Goal: Information Seeking & Learning: Compare options

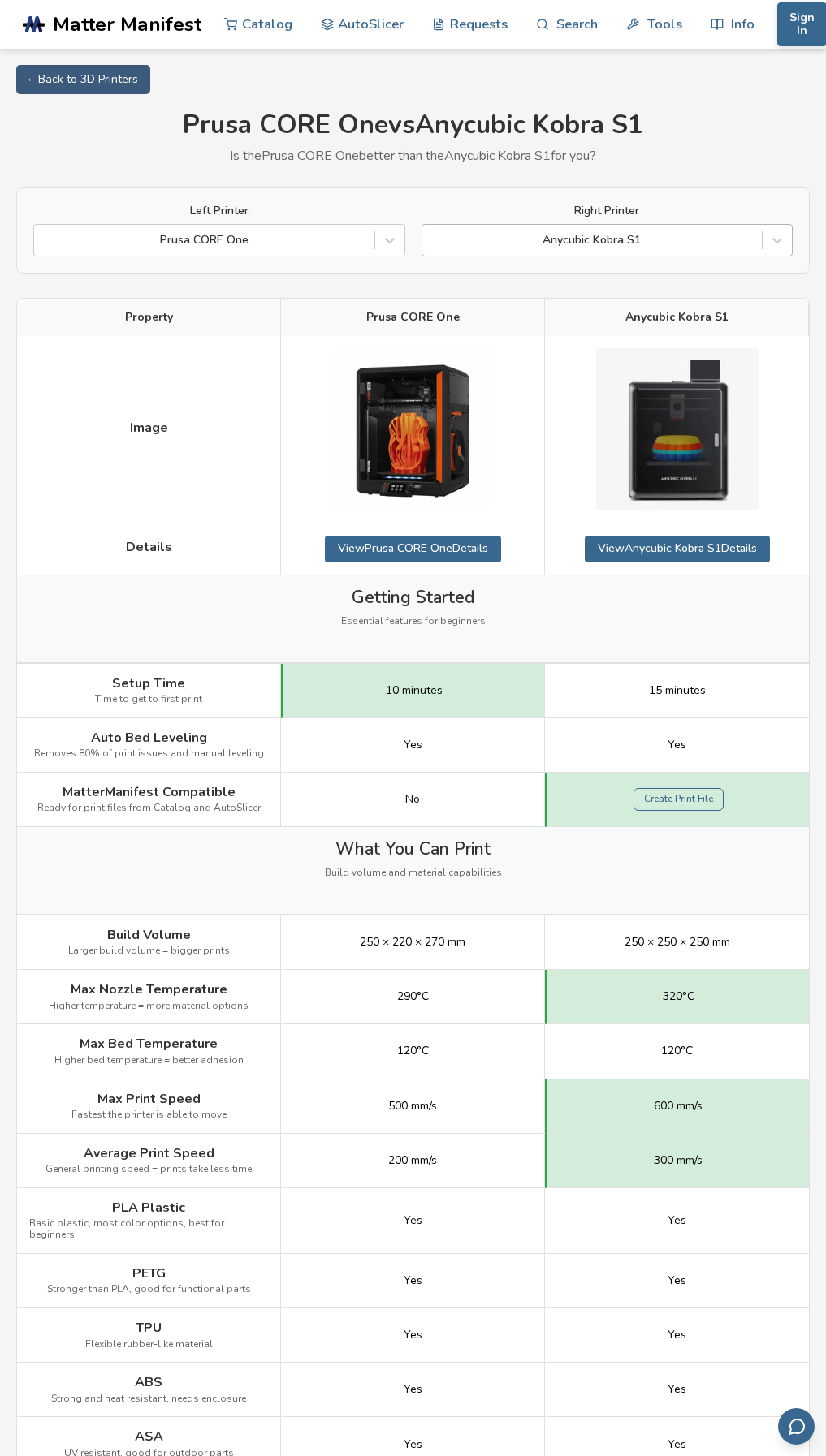
click at [613, 241] on div at bounding box center [592, 240] width 324 height 16
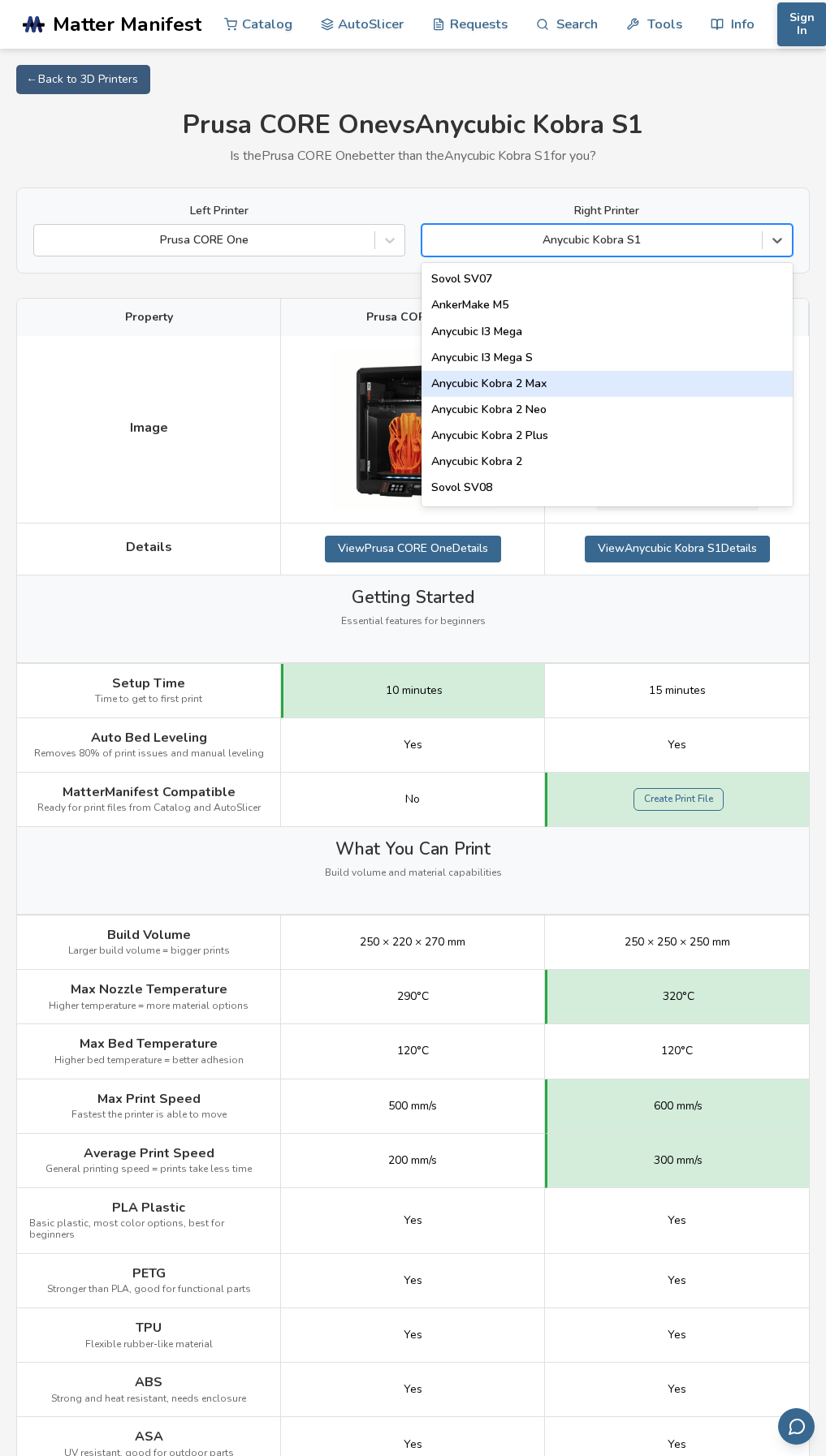
click at [545, 387] on div "Anycubic Kobra 2 Max" at bounding box center [607, 384] width 372 height 26
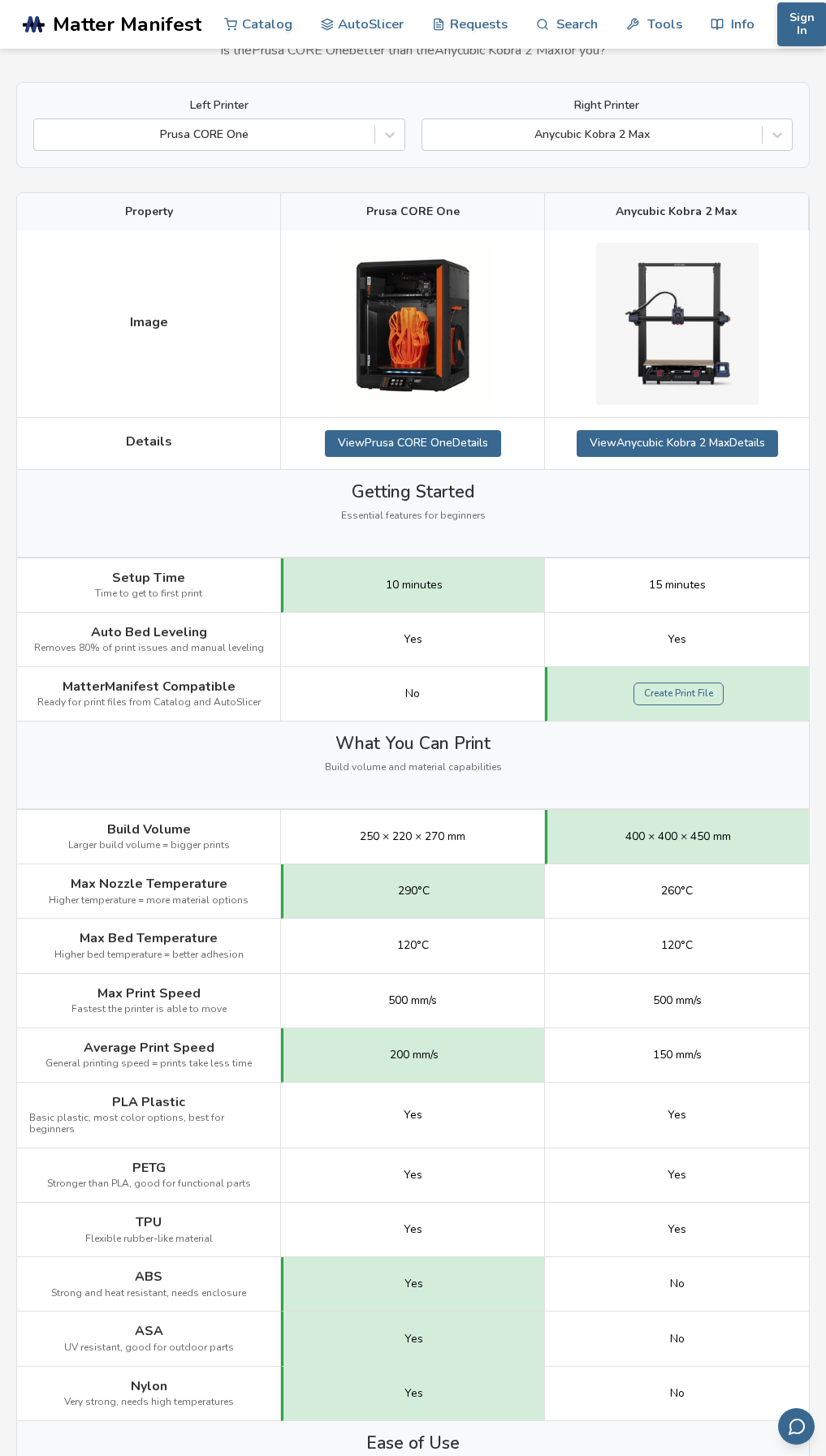
scroll to position [81, 0]
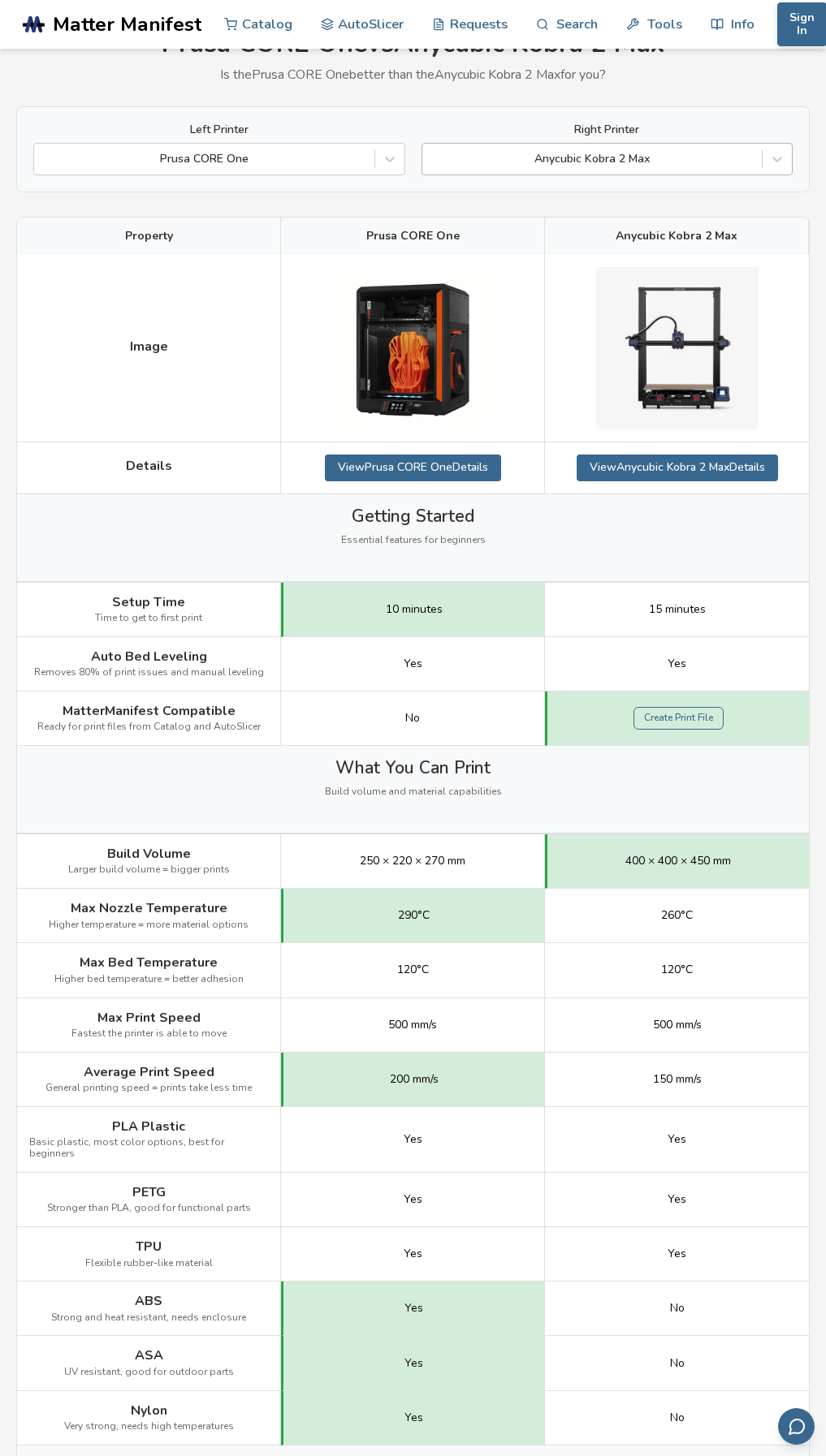
click at [579, 161] on div at bounding box center [592, 159] width 324 height 16
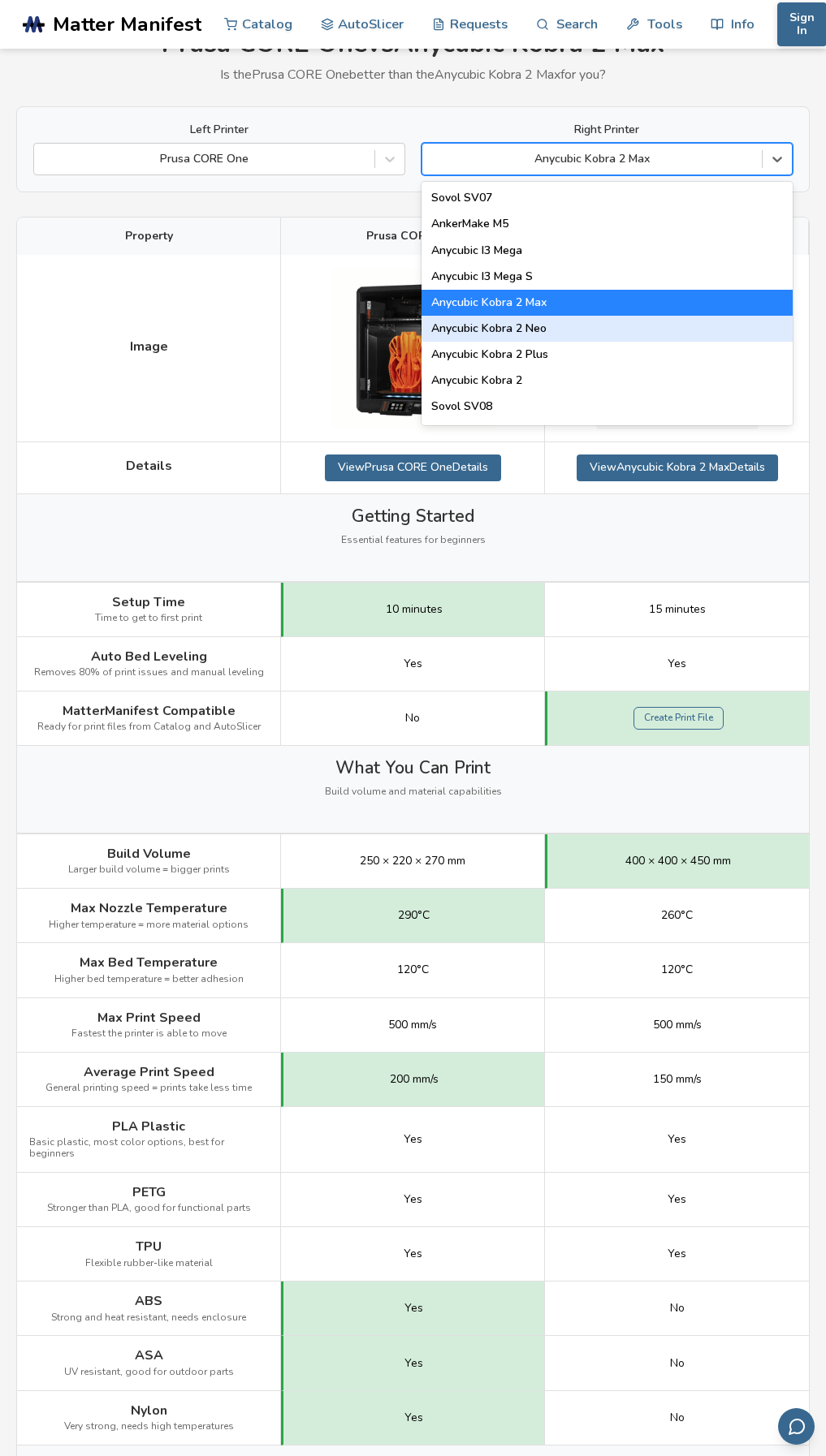
click at [551, 333] on div "Anycubic Kobra 2 Neo" at bounding box center [607, 328] width 372 height 26
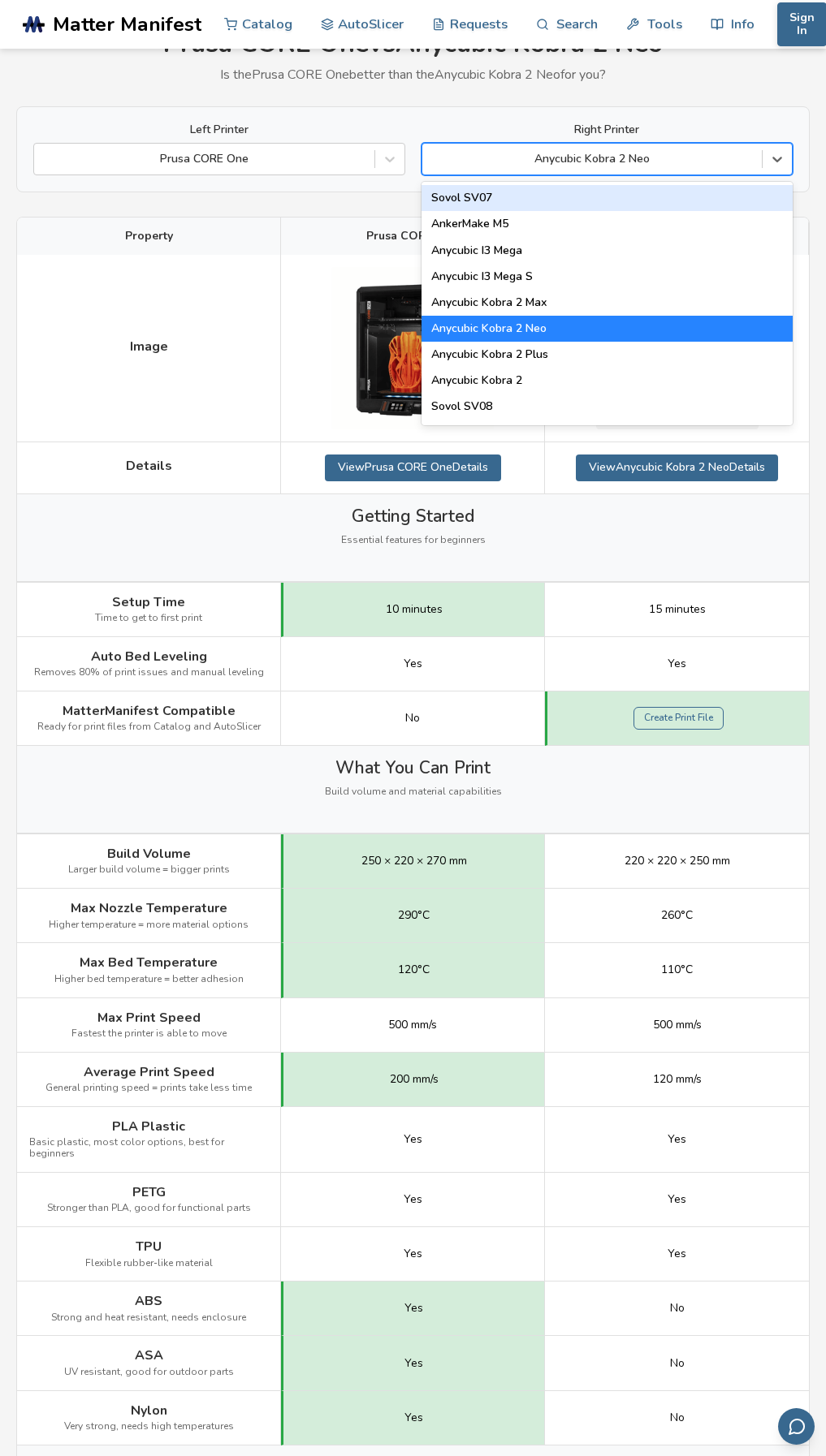
click at [621, 157] on div at bounding box center [592, 159] width 324 height 16
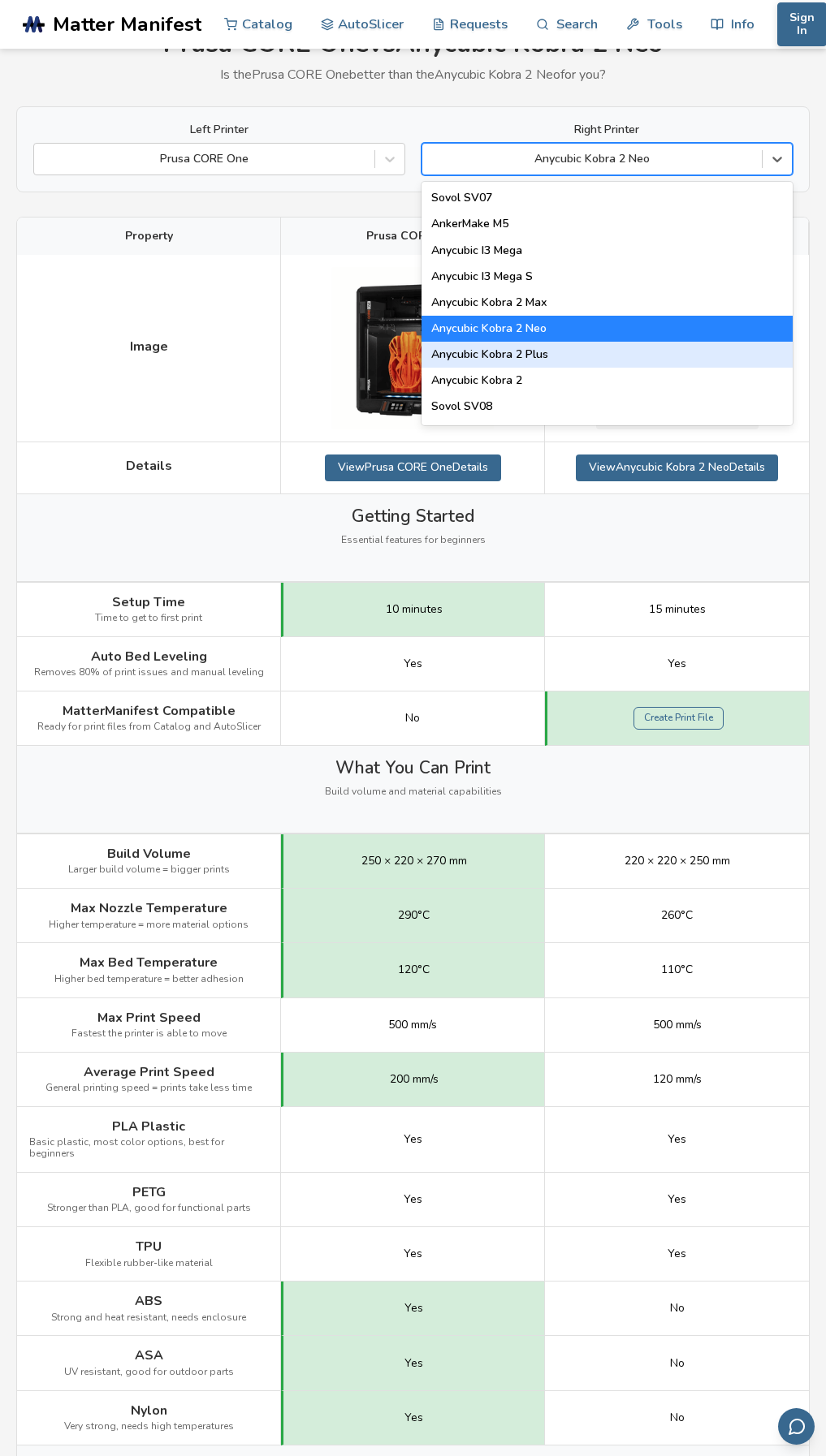
click at [565, 356] on div "Anycubic Kobra 2 Plus" at bounding box center [607, 354] width 372 height 26
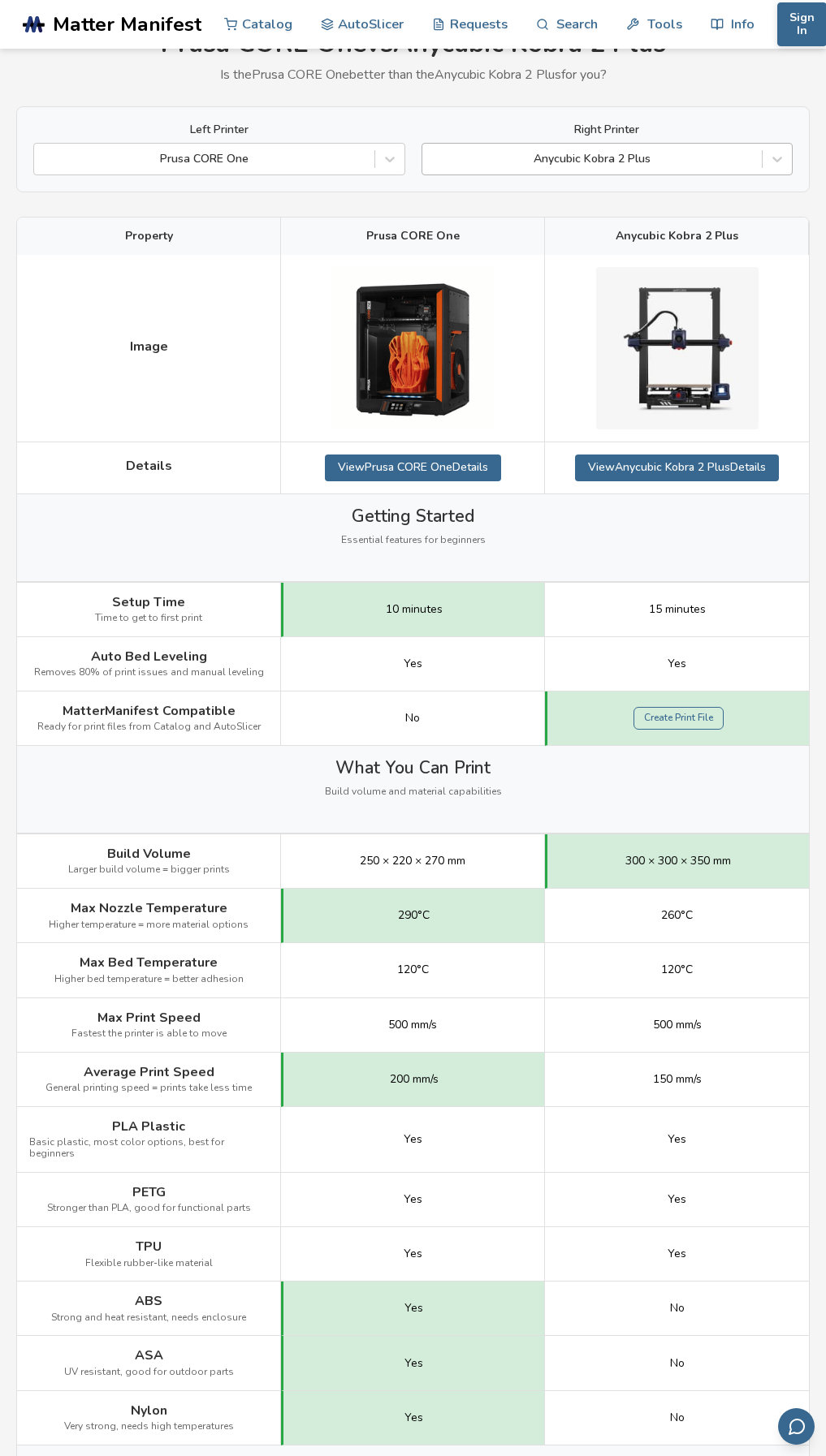
click at [572, 156] on div at bounding box center [592, 159] width 324 height 16
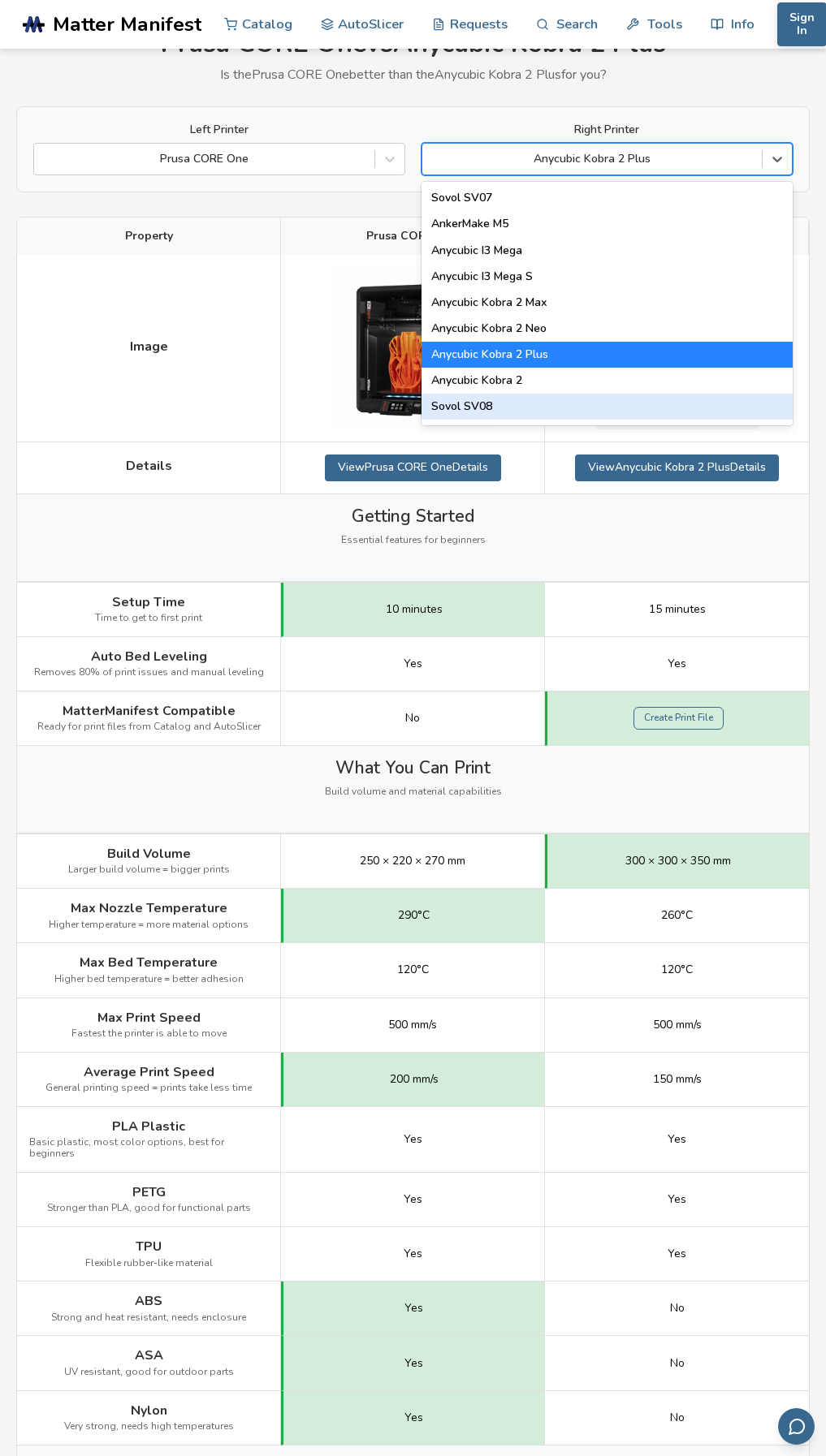
click at [463, 401] on div "Sovol SV08" at bounding box center [607, 406] width 372 height 26
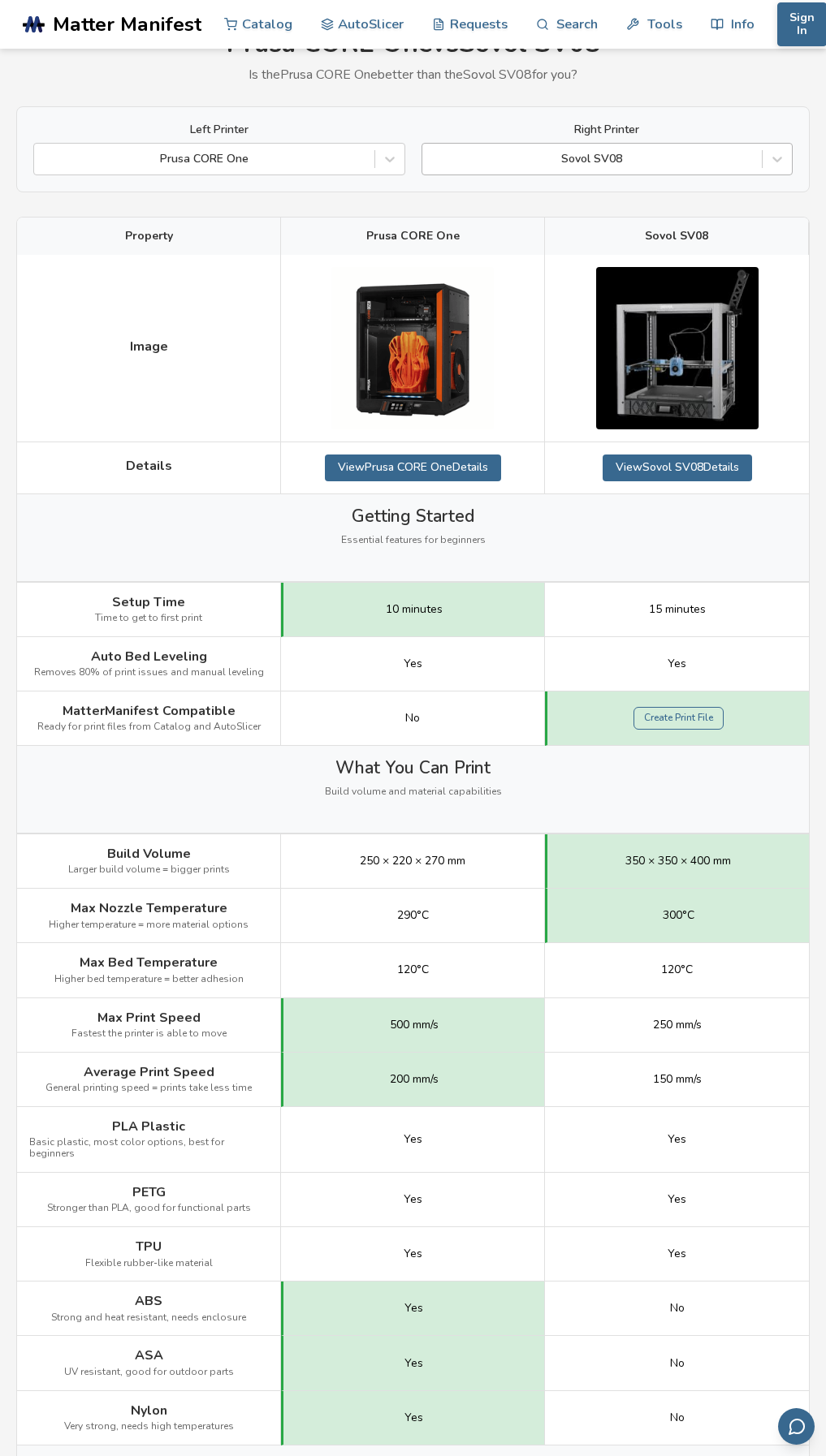
click at [534, 172] on div "Sovol SV08" at bounding box center [607, 159] width 372 height 33
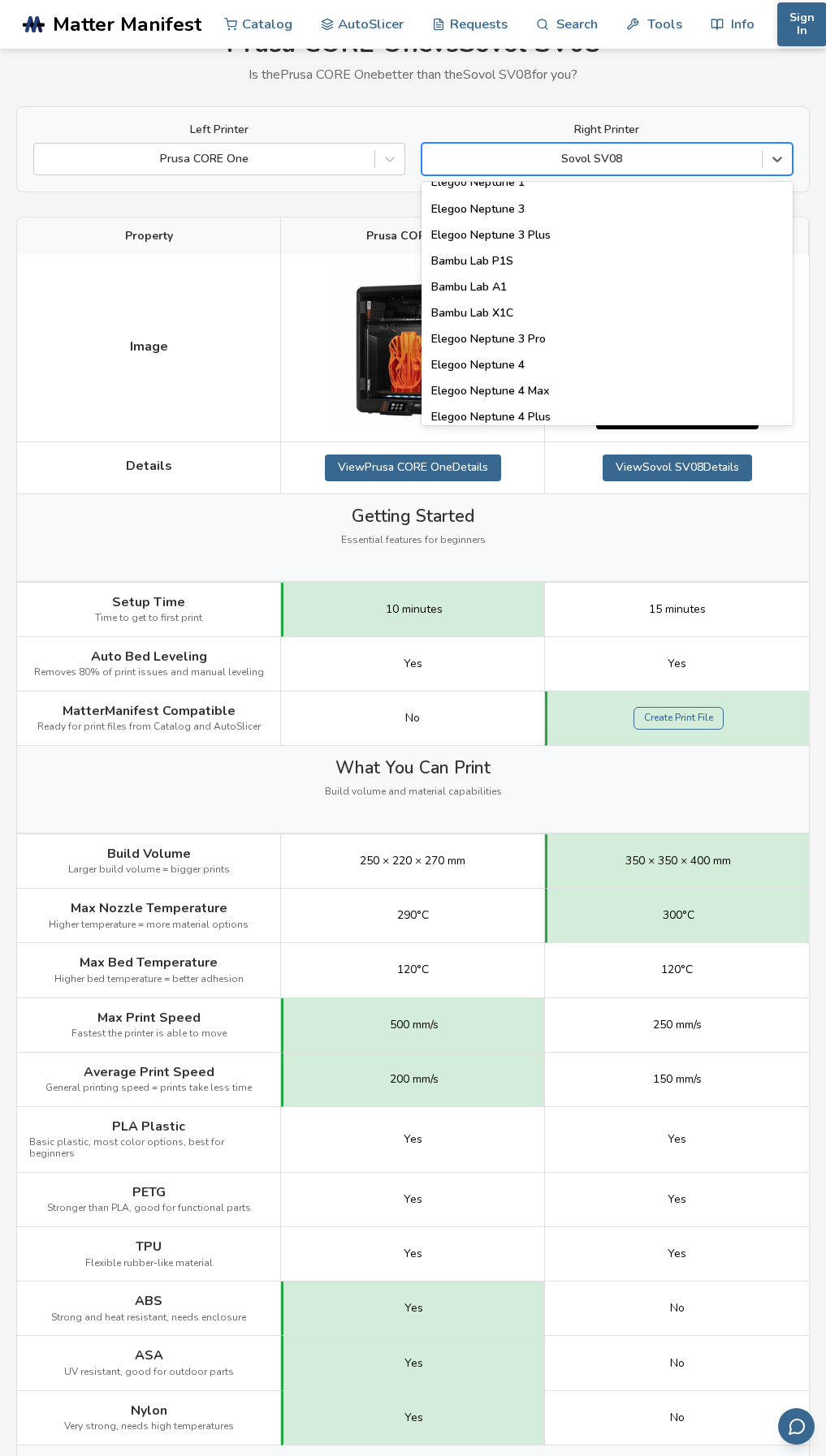
scroll to position [1137, 0]
click at [514, 312] on div "Bambu Lab X1C" at bounding box center [607, 312] width 372 height 26
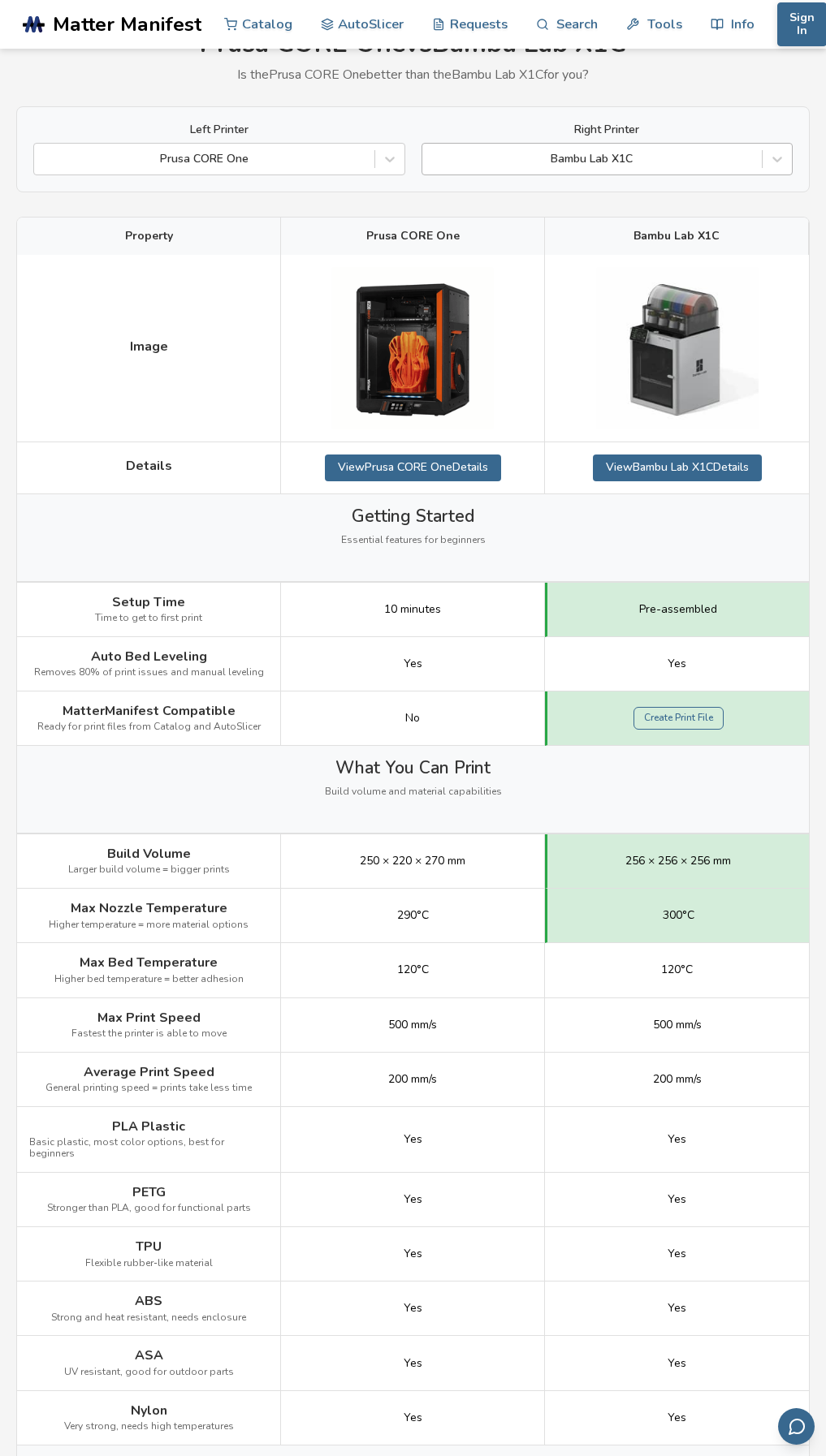
click at [617, 157] on div at bounding box center [592, 159] width 324 height 16
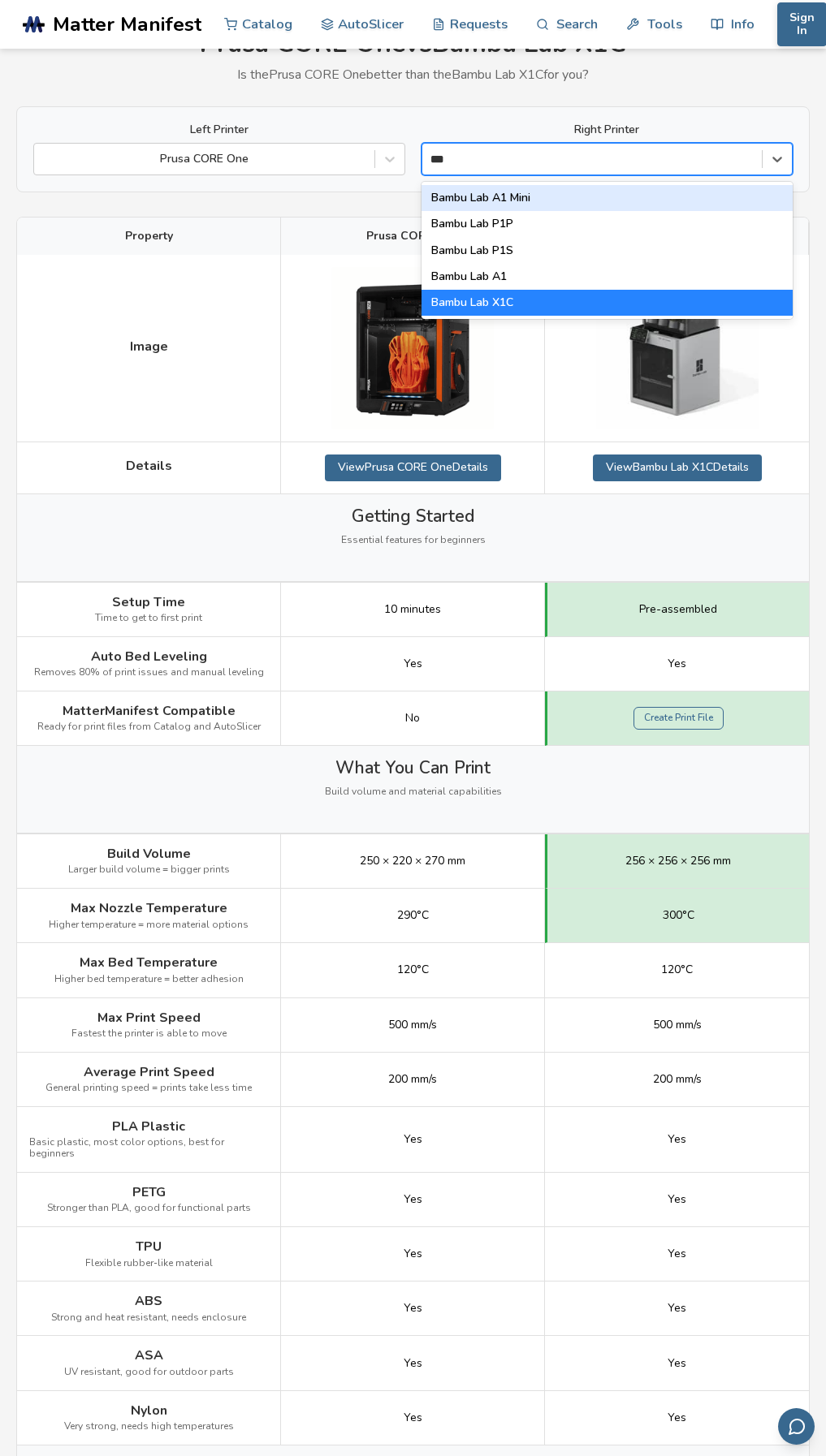
type input "****"
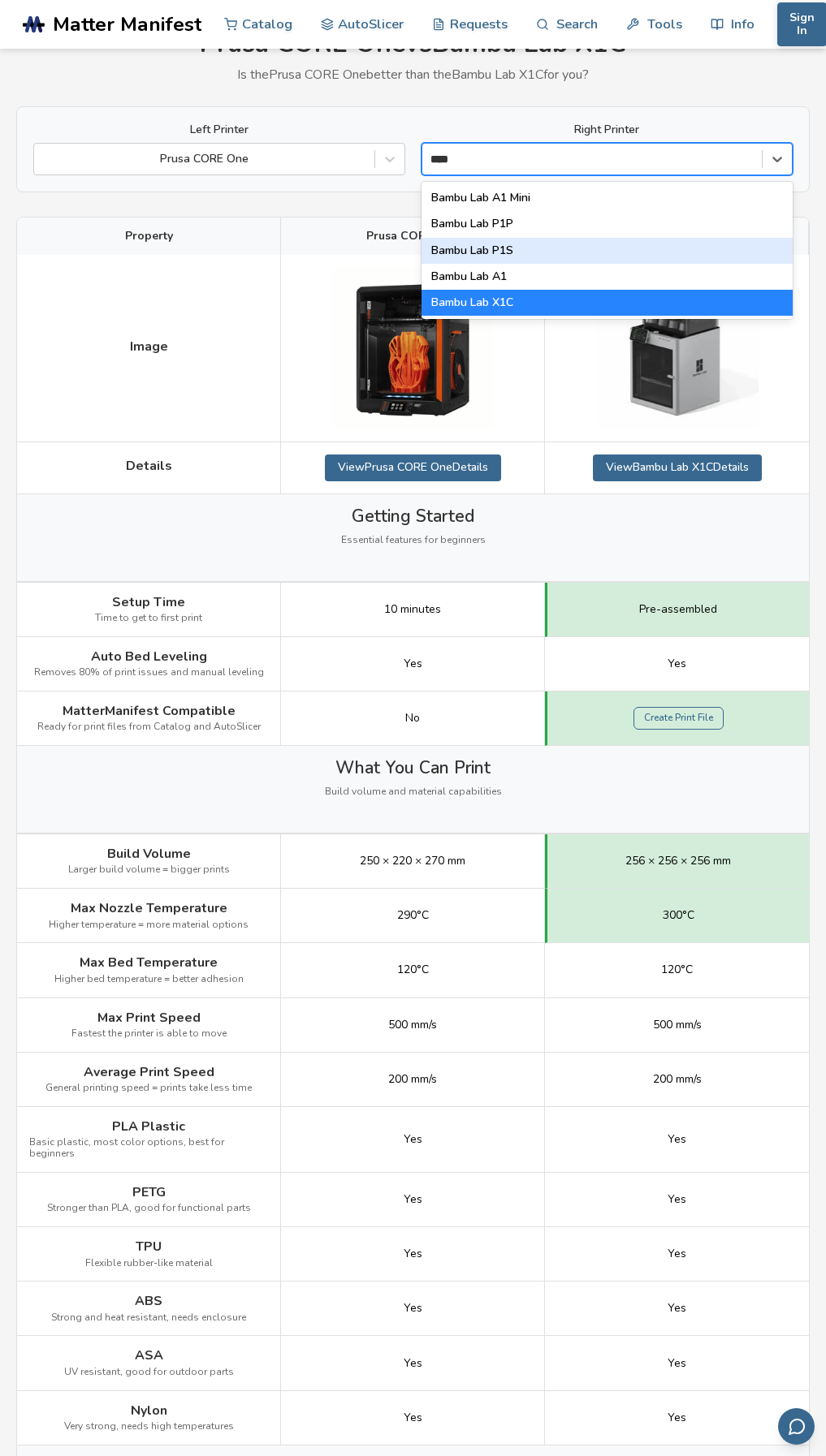
click at [551, 246] on div "Bambu Lab P1S" at bounding box center [607, 251] width 372 height 26
